Goal: Information Seeking & Learning: Find contact information

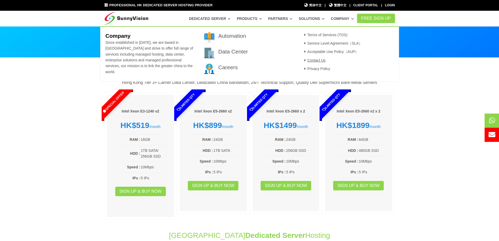
click at [321, 59] on link "Contact Us" at bounding box center [314, 60] width 23 height 4
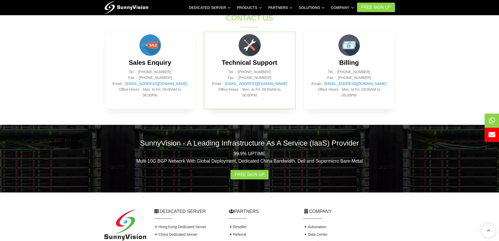
scroll to position [335, 0]
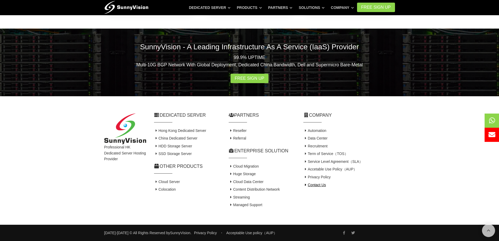
click at [318, 187] on link "Contact Us" at bounding box center [314, 185] width 23 height 4
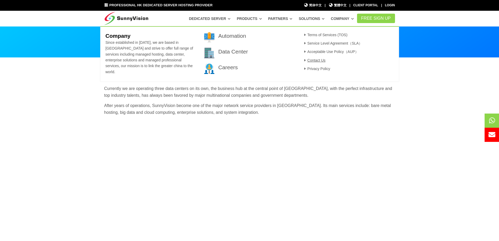
click at [313, 61] on link "Contact Us" at bounding box center [314, 60] width 23 height 4
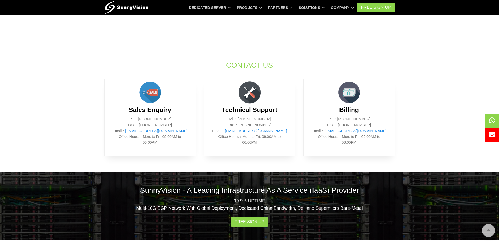
scroll to position [288, 0]
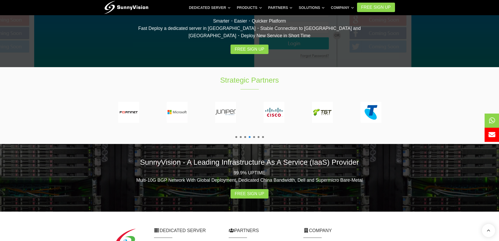
scroll to position [968, 0]
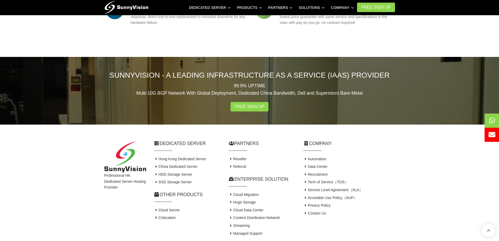
scroll to position [549, 0]
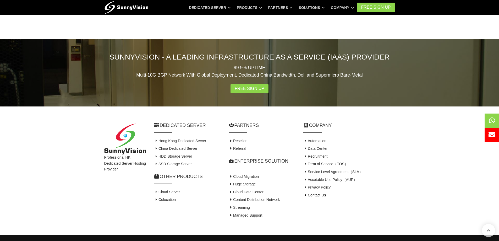
click at [314, 193] on link "Contact Us" at bounding box center [314, 195] width 23 height 4
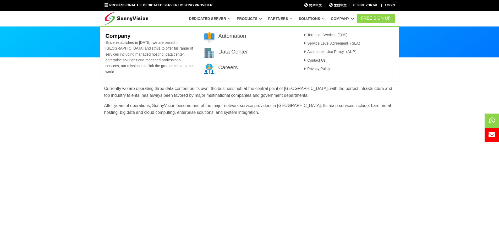
click at [318, 60] on link "Contact Us" at bounding box center [314, 60] width 23 height 4
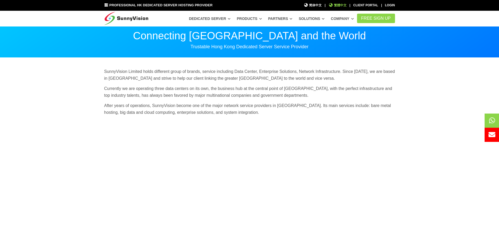
click at [337, 3] on span "繁體中文" at bounding box center [338, 5] width 18 height 5
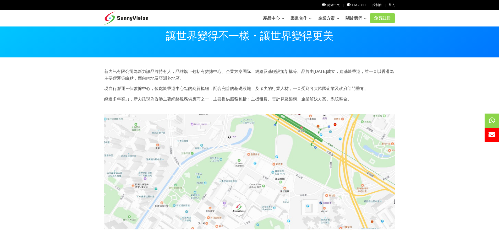
scroll to position [299, 0]
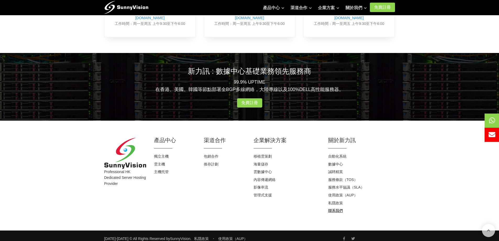
click at [336, 208] on link "聯系我們" at bounding box center [335, 210] width 15 height 4
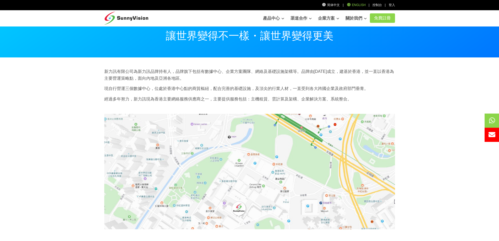
click at [354, 4] on link "English" at bounding box center [356, 5] width 19 height 4
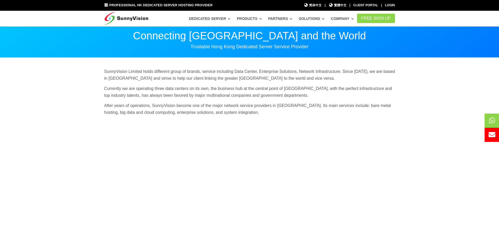
click at [122, 16] on img at bounding box center [126, 17] width 44 height 13
drag, startPoint x: 105, startPoint y: 154, endPoint x: 45, endPoint y: 149, distance: 60.7
click at [45, 149] on section "SunnyVision Limited holds different group of brands, service including Data Cen…" at bounding box center [249, 211] width 499 height 306
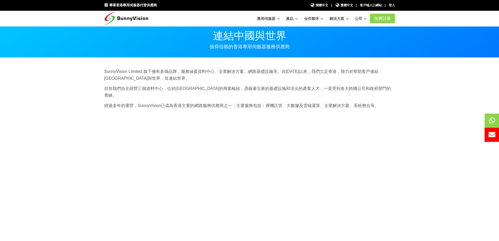
click at [84, 140] on section "SunnyVision Limited 旗下擁有多個品牌，服務涵蓋資料中心、企業解決方案、網路基礎設施等。自1998年以來，我們立足香港，致力於幫助客戶連結大…" at bounding box center [249, 207] width 499 height 299
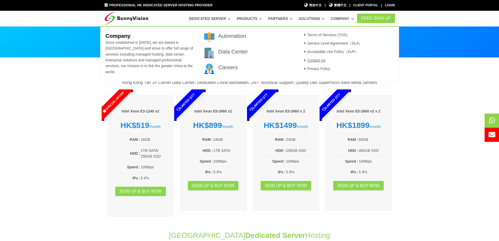
click at [316, 60] on link "Contact Us" at bounding box center [314, 60] width 23 height 4
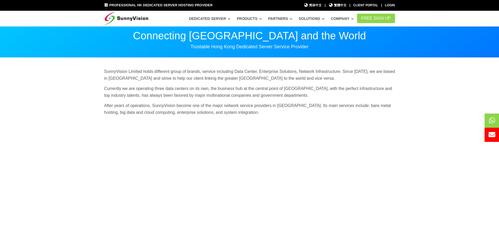
click at [450, 140] on section "SunnyVision Limited holds different group of brands, service including Data Cen…" at bounding box center [249, 211] width 499 height 306
drag, startPoint x: 436, startPoint y: 122, endPoint x: 45, endPoint y: 146, distance: 392.4
click at [44, 146] on section "SunnyVision Limited holds different group of brands, service including Data Cen…" at bounding box center [249, 211] width 499 height 306
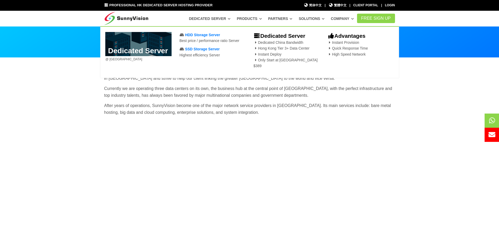
click at [0, 112] on section "SunnyVision Limited holds different group of brands, service including Data Cen…" at bounding box center [249, 211] width 499 height 306
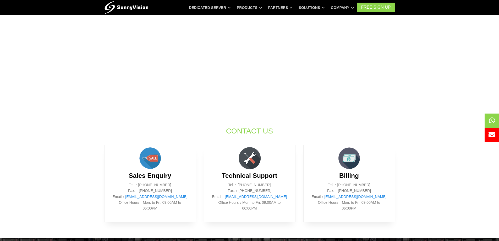
scroll to position [192, 0]
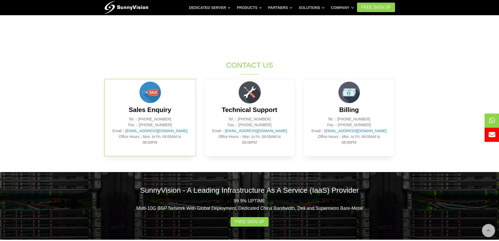
drag, startPoint x: 167, startPoint y: 124, endPoint x: 141, endPoint y: 125, distance: 25.9
click at [141, 125] on p "Tel.：[PHONE_NUMBER] Fax.：[PHONE_NUMBER] Email： [EMAIL_ADDRESS][DOMAIN_NAME] Off…" at bounding box center [149, 130] width 75 height 29
copy p "[PHONE_NUMBER]"
click at [178, 124] on p "Tel.：[PHONE_NUMBER] Fax.：[PHONE_NUMBER] Email： [EMAIL_ADDRESS][DOMAIN_NAME] Off…" at bounding box center [149, 130] width 75 height 29
drag, startPoint x: 169, startPoint y: 120, endPoint x: 140, endPoint y: 120, distance: 28.8
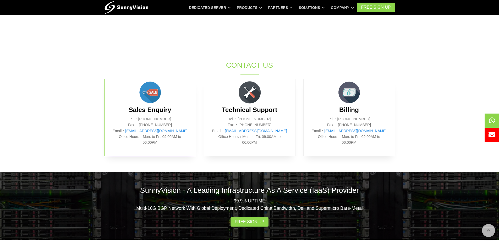
click at [140, 120] on p "Tel.：[PHONE_NUMBER] Fax.：[PHONE_NUMBER] Email： [EMAIL_ADDRESS][DOMAIN_NAME] Off…" at bounding box center [149, 130] width 75 height 29
copy p "[PHONE_NUMBER]"
